Goal: Check status: Check status

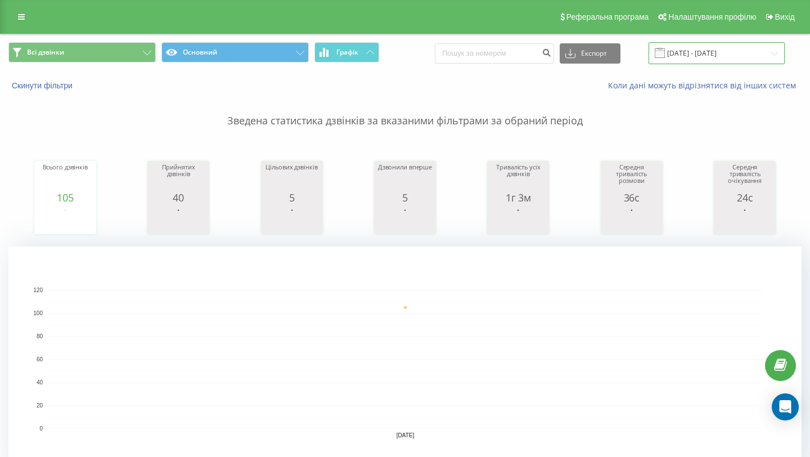
click at [707, 51] on input "[DATE] - [DATE]" at bounding box center [717, 53] width 136 height 22
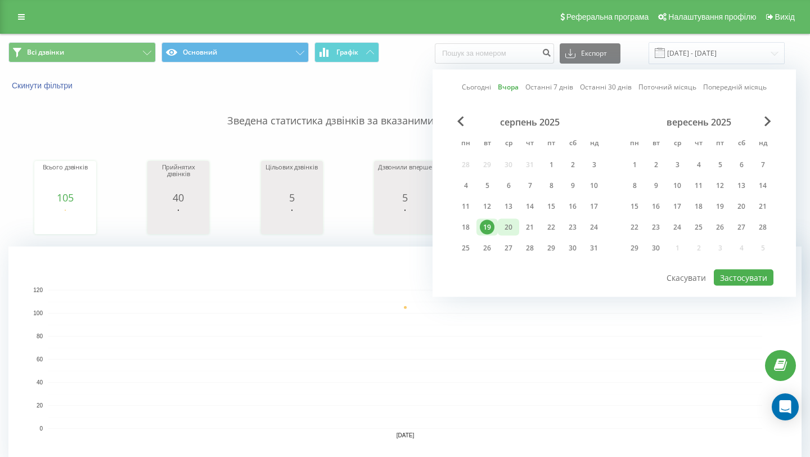
click at [514, 227] on div "20" at bounding box center [508, 227] width 15 height 15
click at [753, 279] on button "Застосувати" at bounding box center [744, 278] width 60 height 16
type input "20.08.2025 - 20.08.2025"
